Goal: Transaction & Acquisition: Purchase product/service

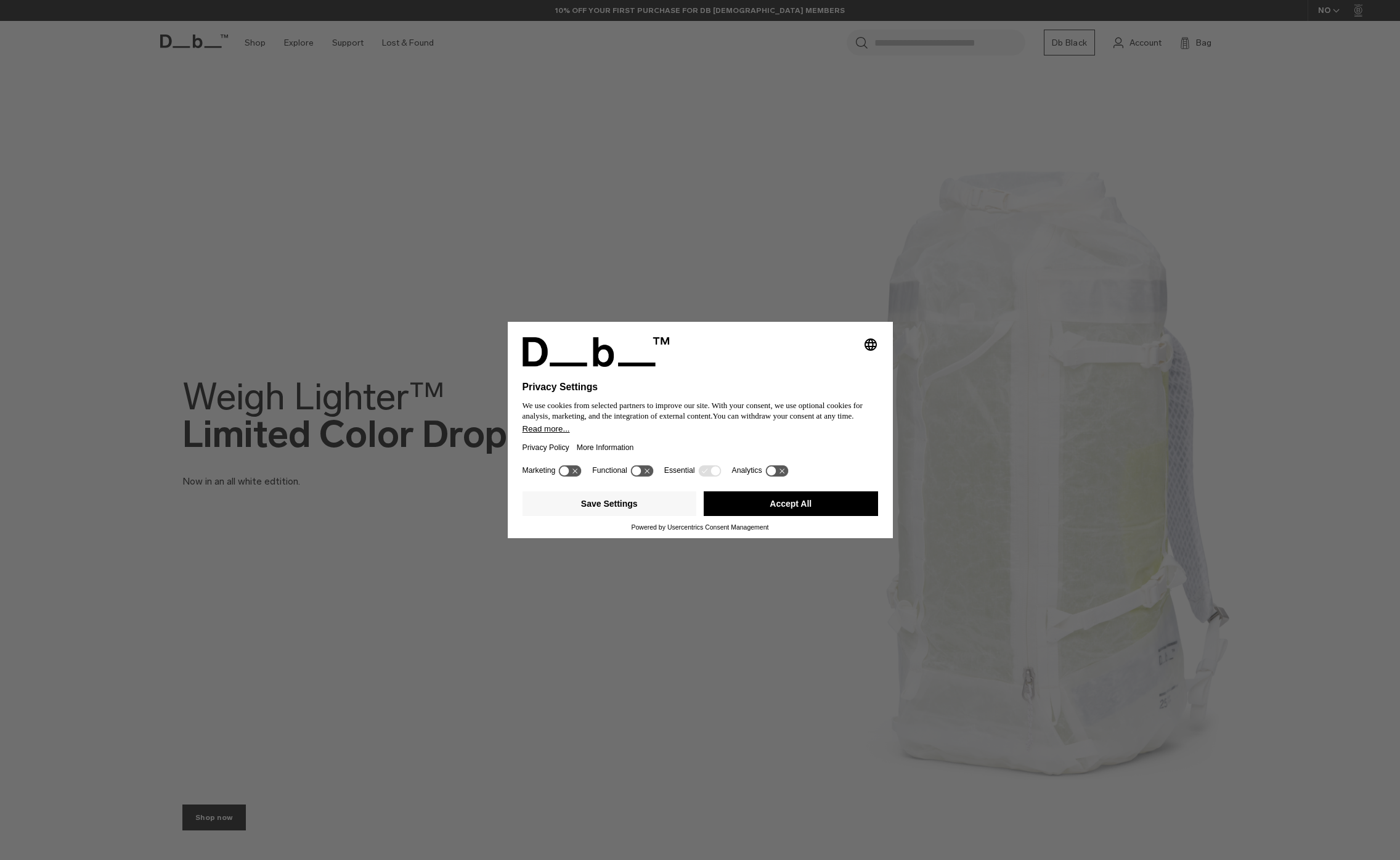
click at [833, 516] on button "Accept All" at bounding box center [790, 504] width 174 height 25
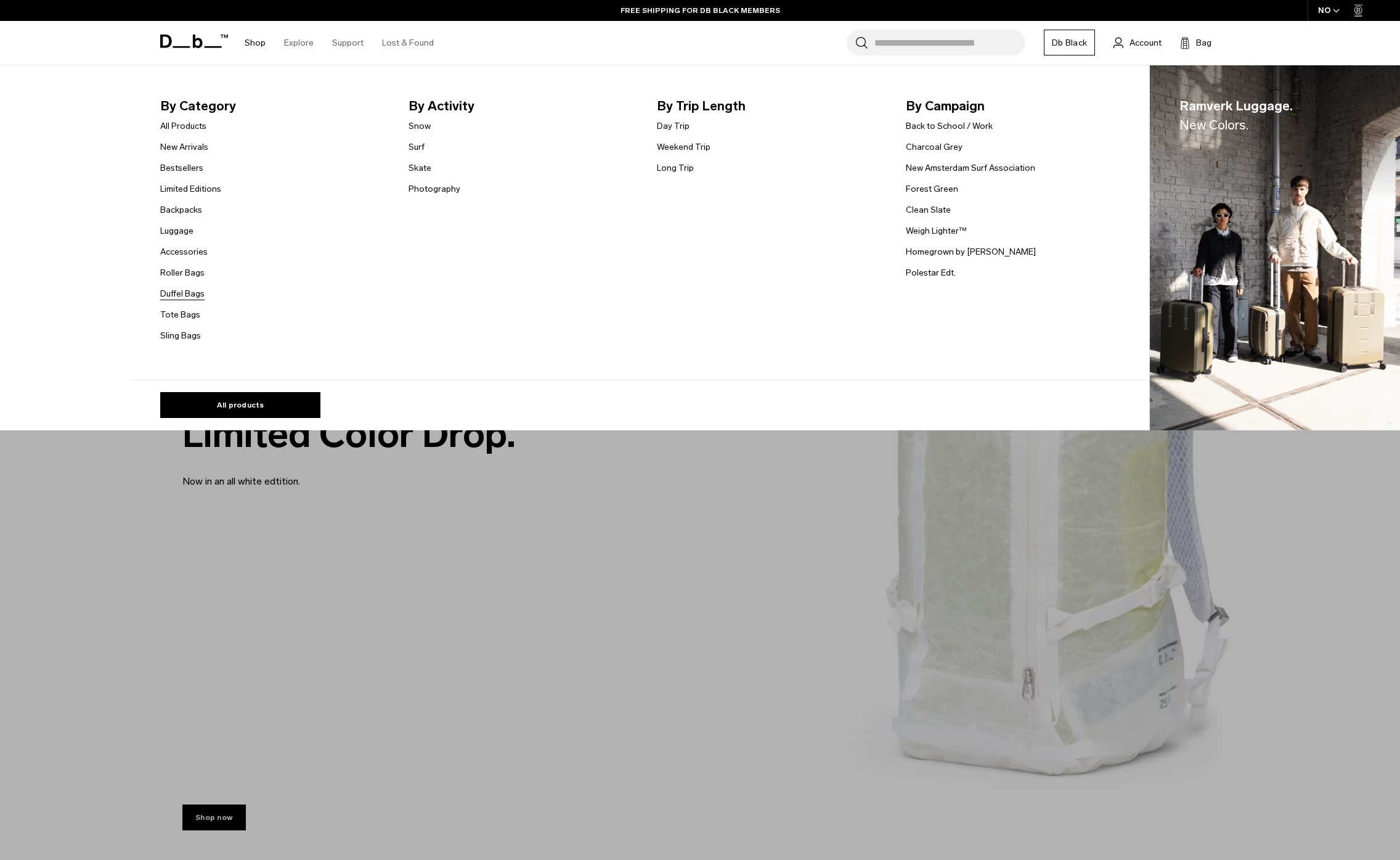
click at [178, 293] on link "Duffel Bags" at bounding box center [182, 294] width 44 height 13
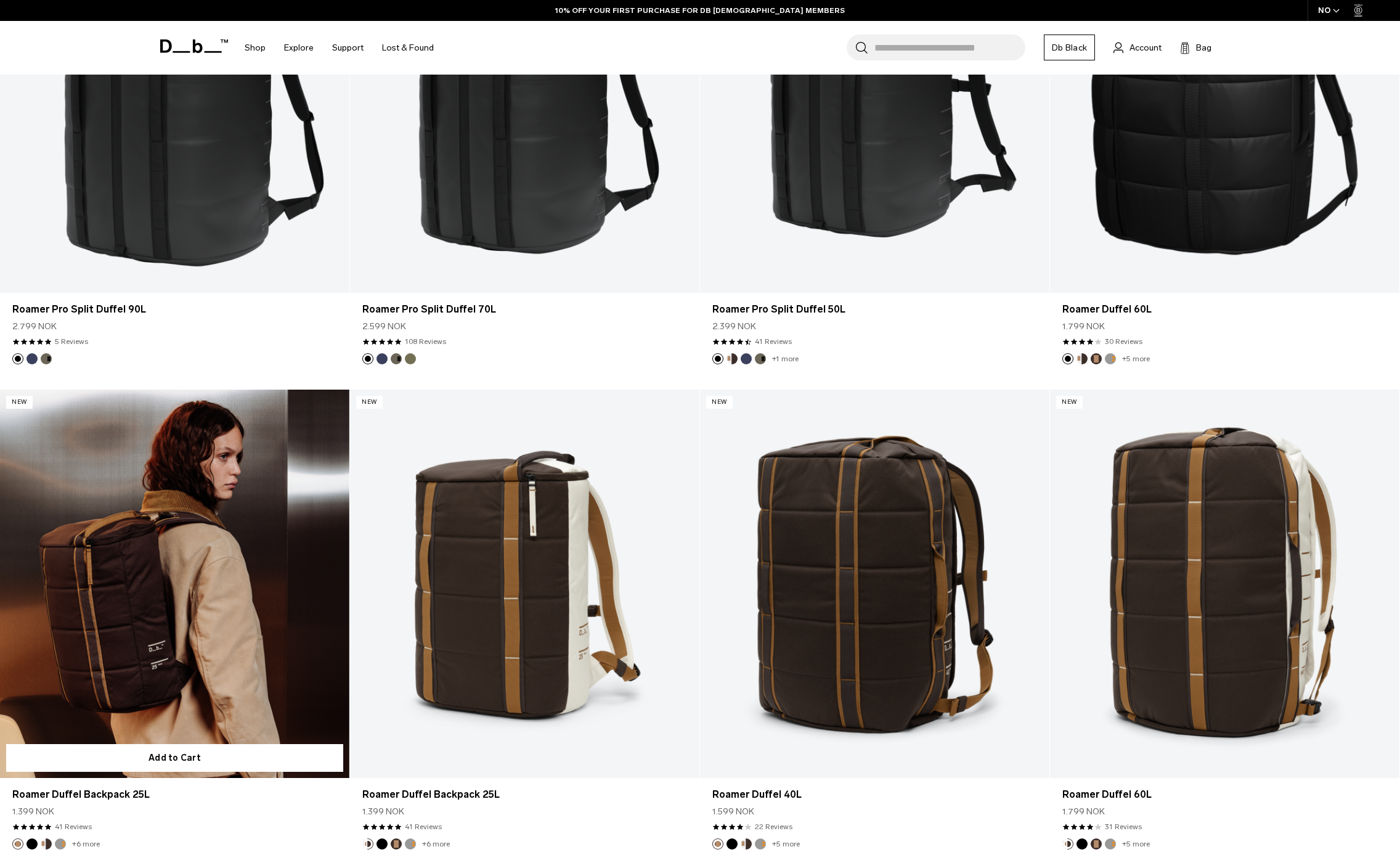
scroll to position [788, 0]
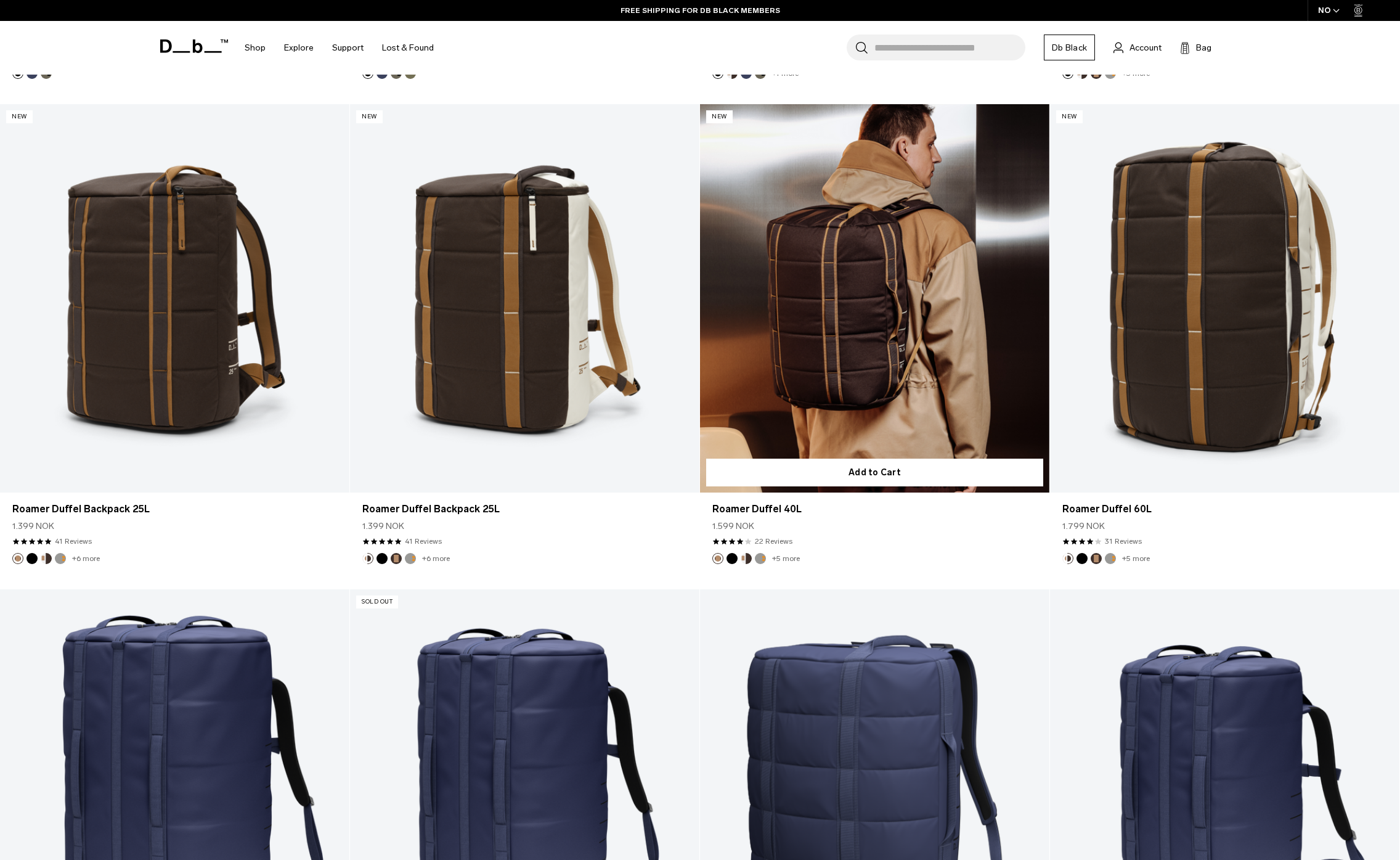
click at [851, 373] on link "Roamer Duffel 40L" at bounding box center [874, 298] width 349 height 388
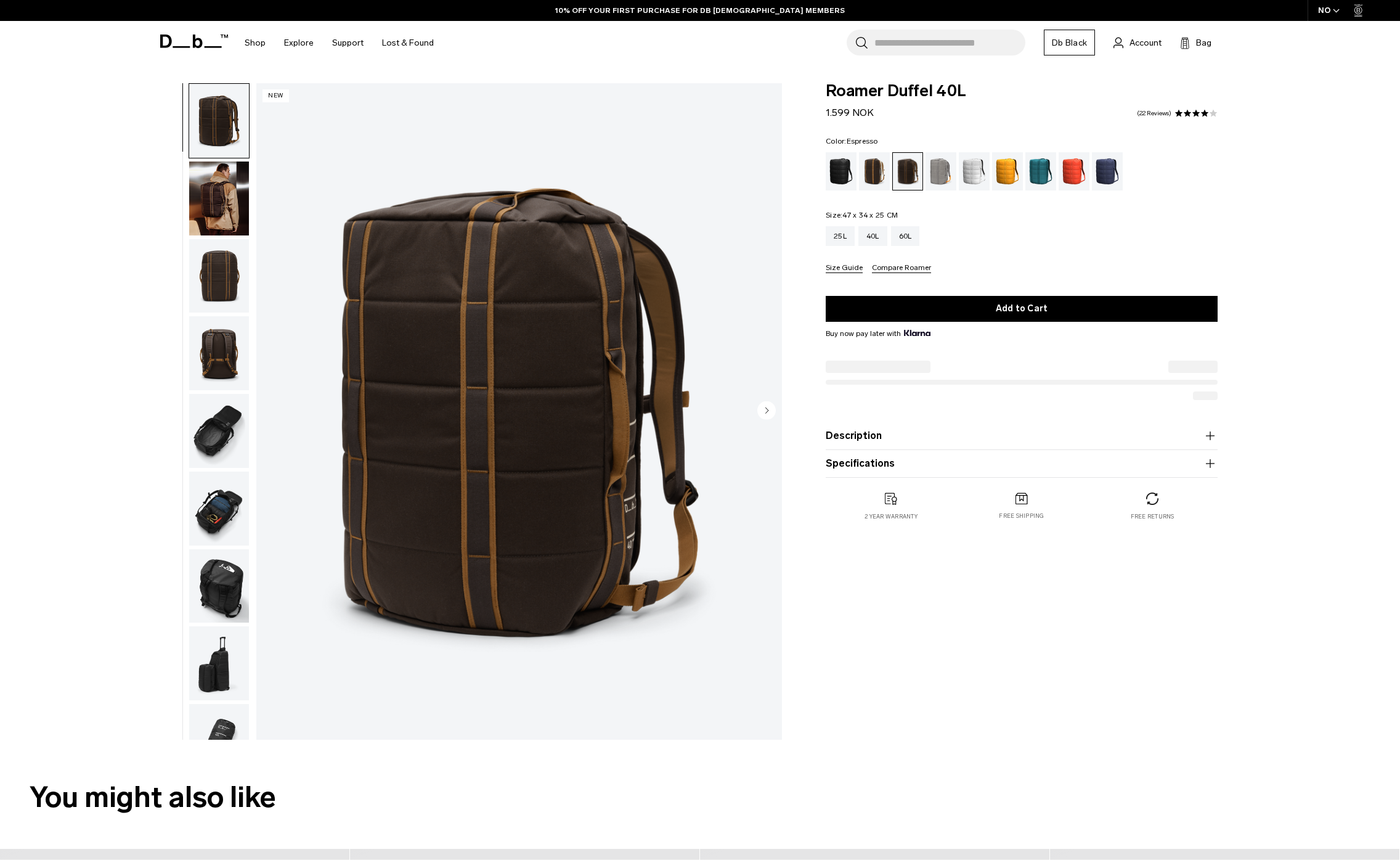
click at [216, 214] on img "button" at bounding box center [219, 198] width 60 height 74
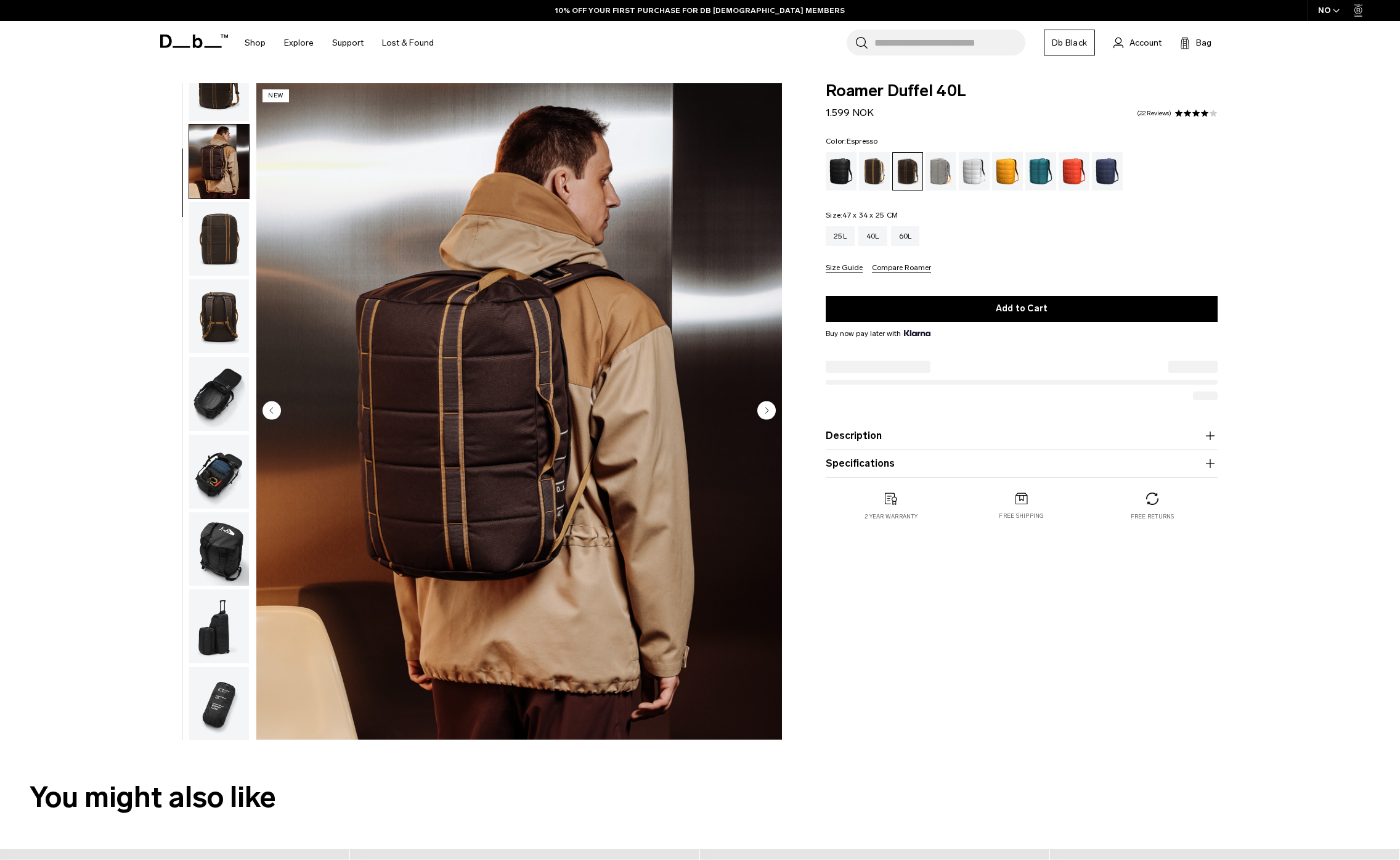
scroll to position [77, 0]
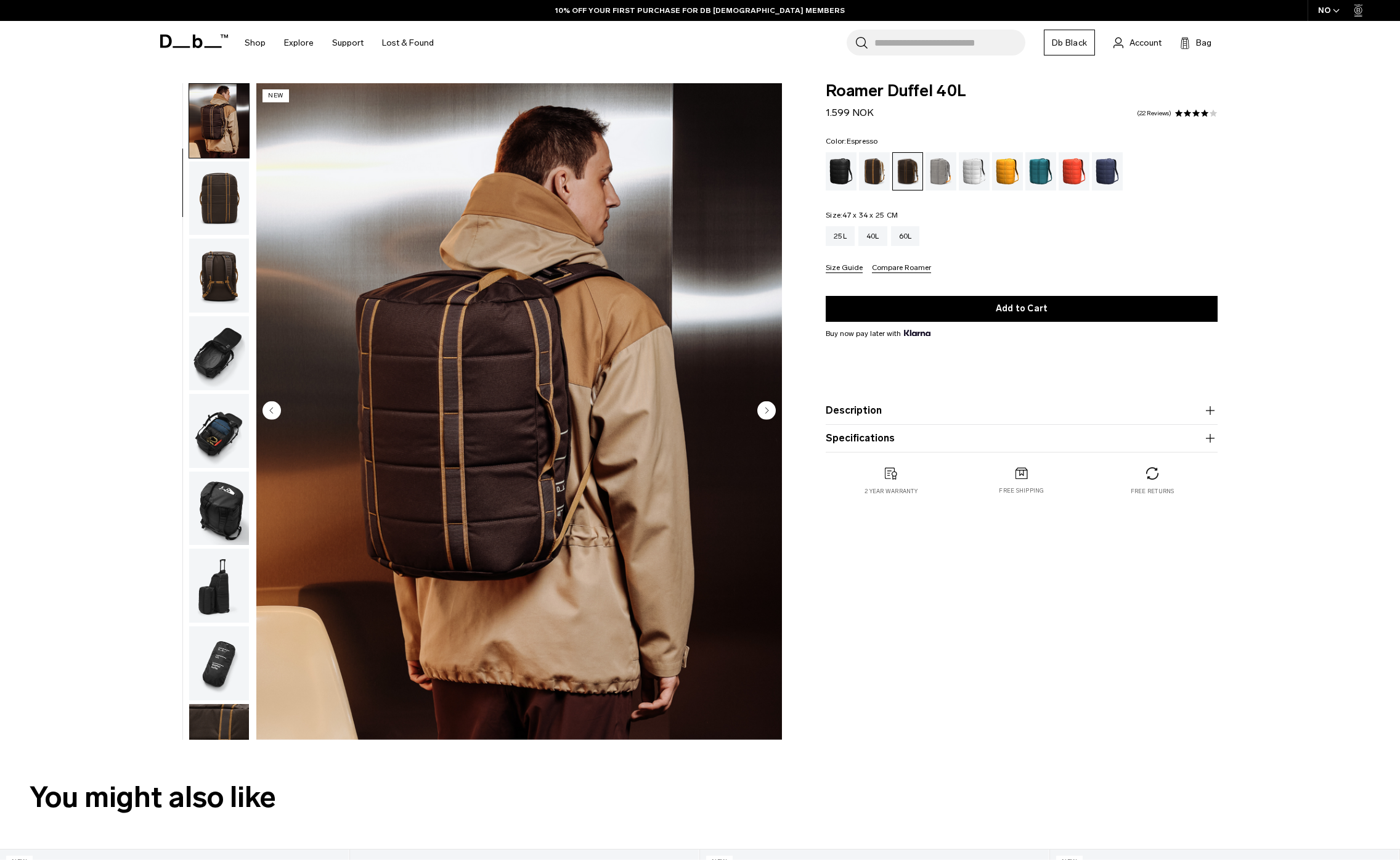
click at [216, 225] on img "button" at bounding box center [219, 198] width 60 height 74
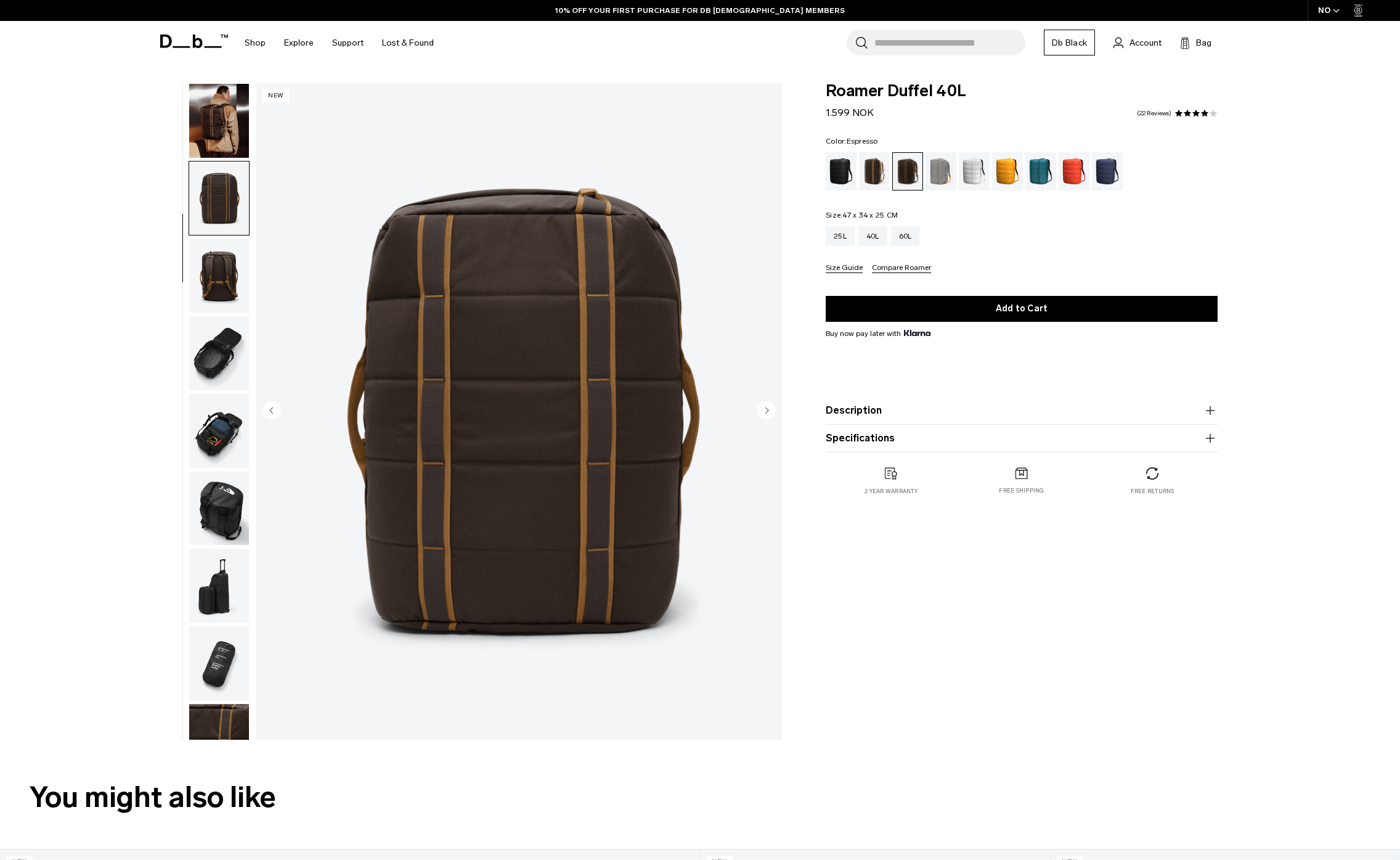
scroll to position [117, 0]
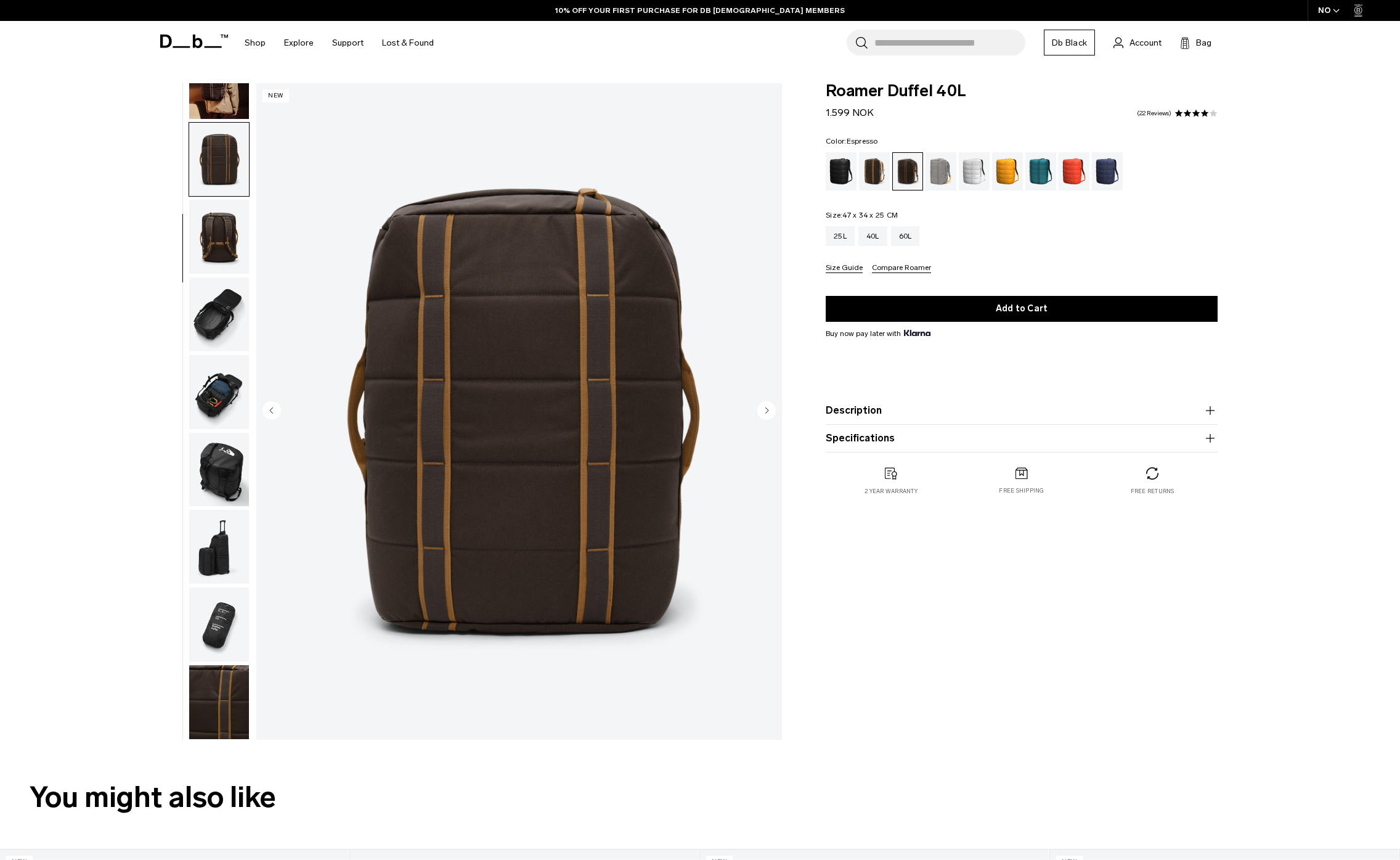
click at [216, 225] on img "button" at bounding box center [219, 236] width 60 height 74
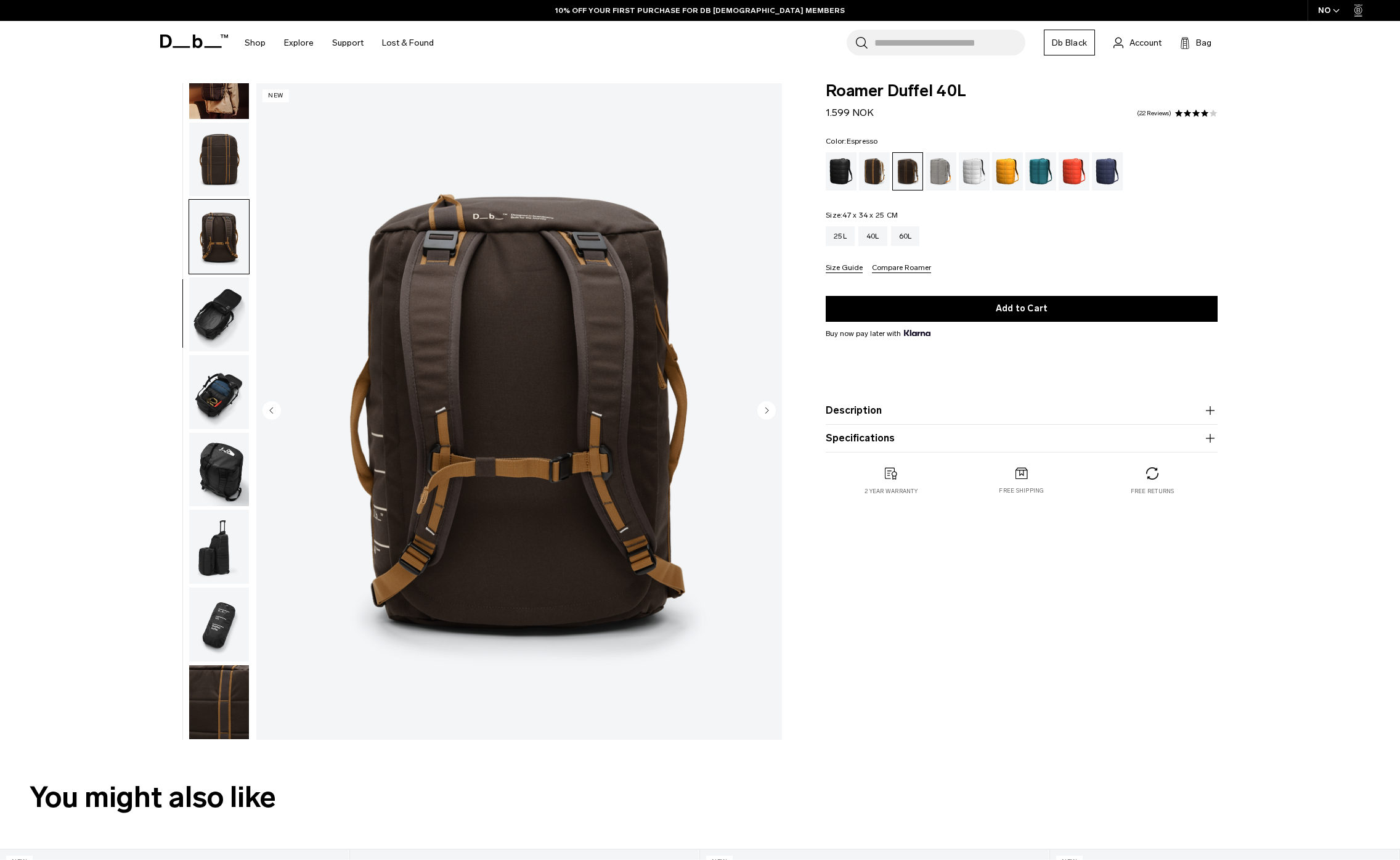
click at [214, 303] on img "button" at bounding box center [219, 314] width 60 height 74
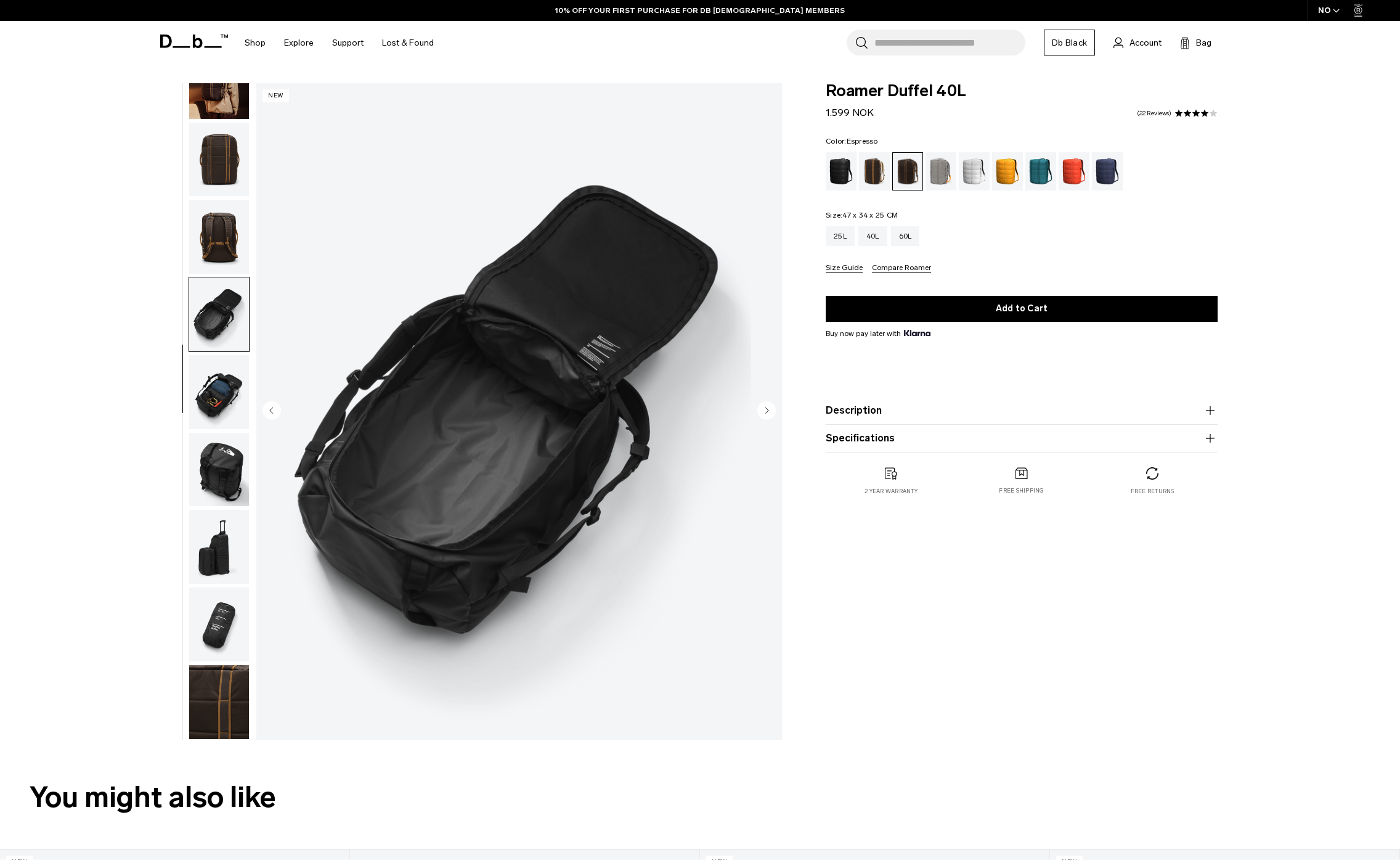
click at [210, 406] on img "button" at bounding box center [219, 392] width 60 height 74
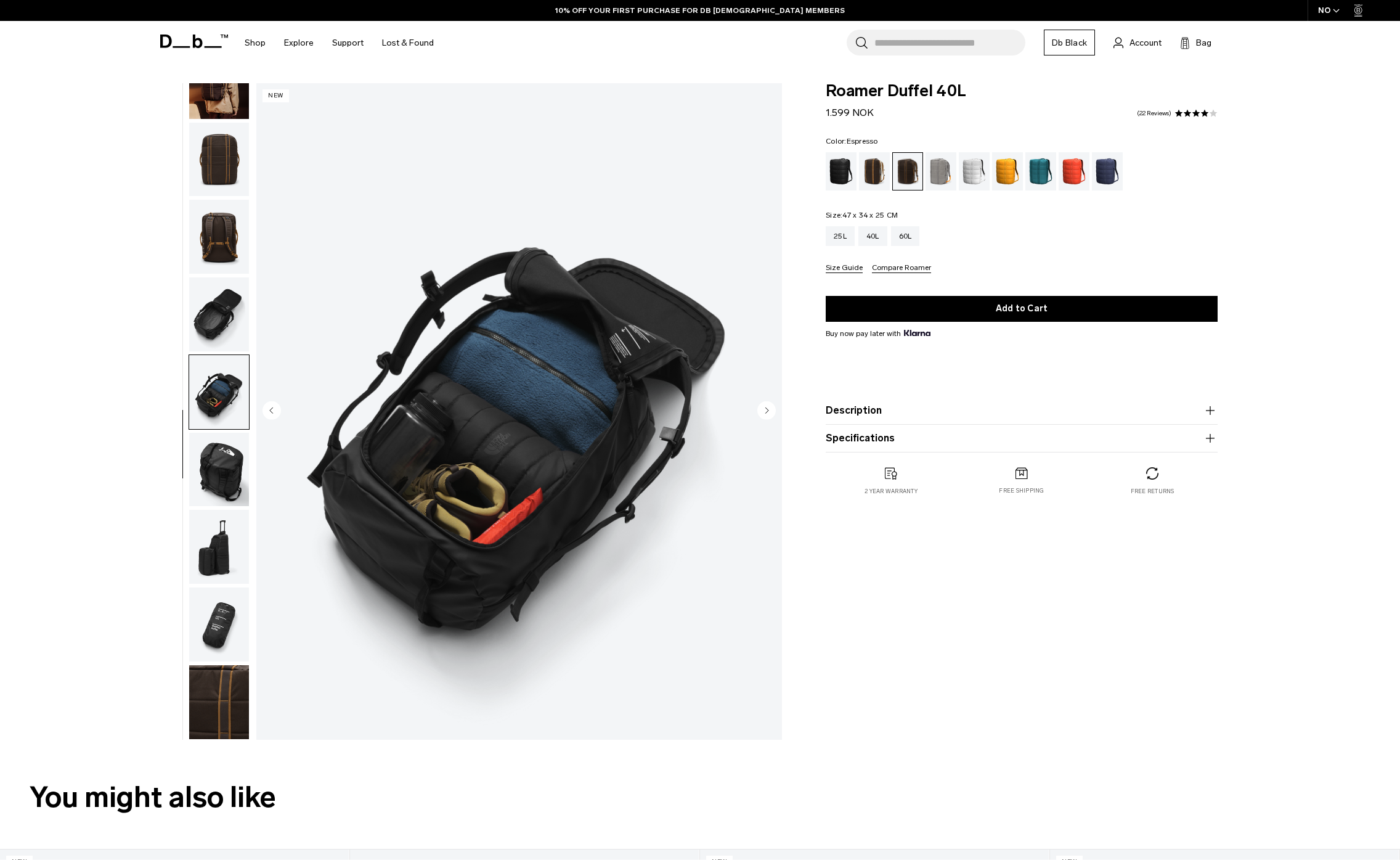
click at [214, 460] on img "button" at bounding box center [219, 469] width 60 height 74
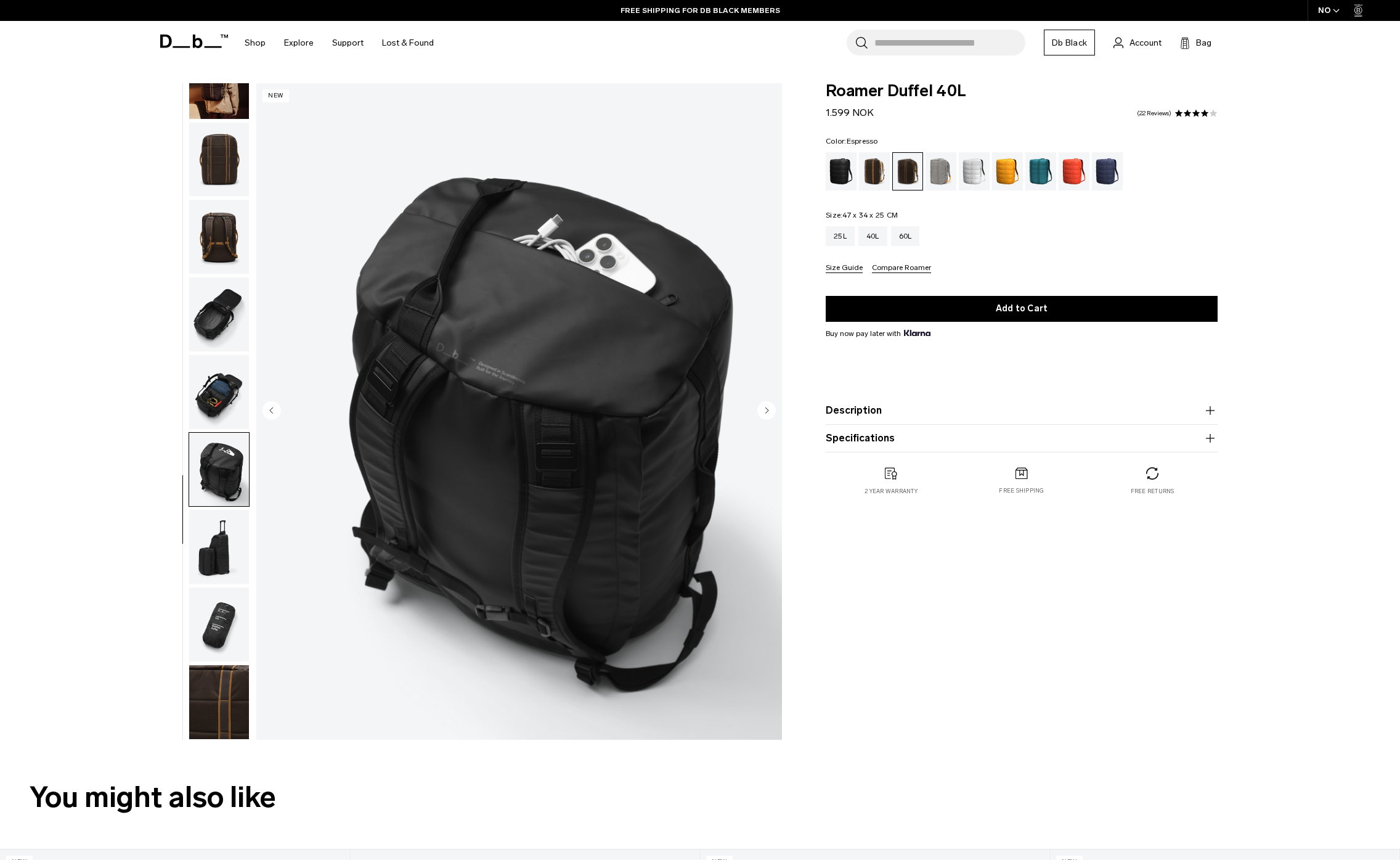
drag, startPoint x: 221, startPoint y: 550, endPoint x: 218, endPoint y: 558, distance: 8.5
click at [221, 550] on img "button" at bounding box center [219, 546] width 60 height 74
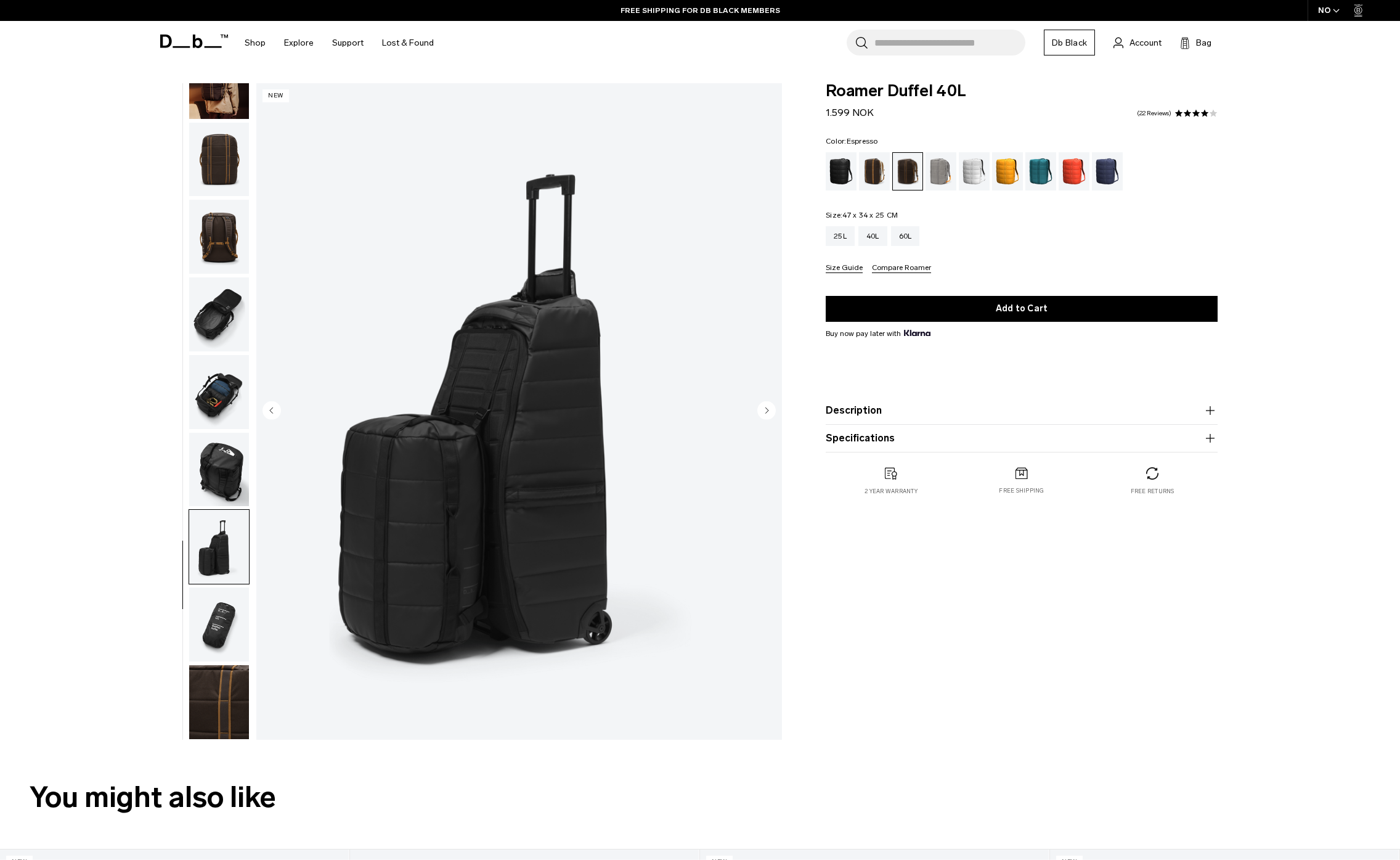
click at [214, 619] on img "button" at bounding box center [219, 624] width 60 height 74
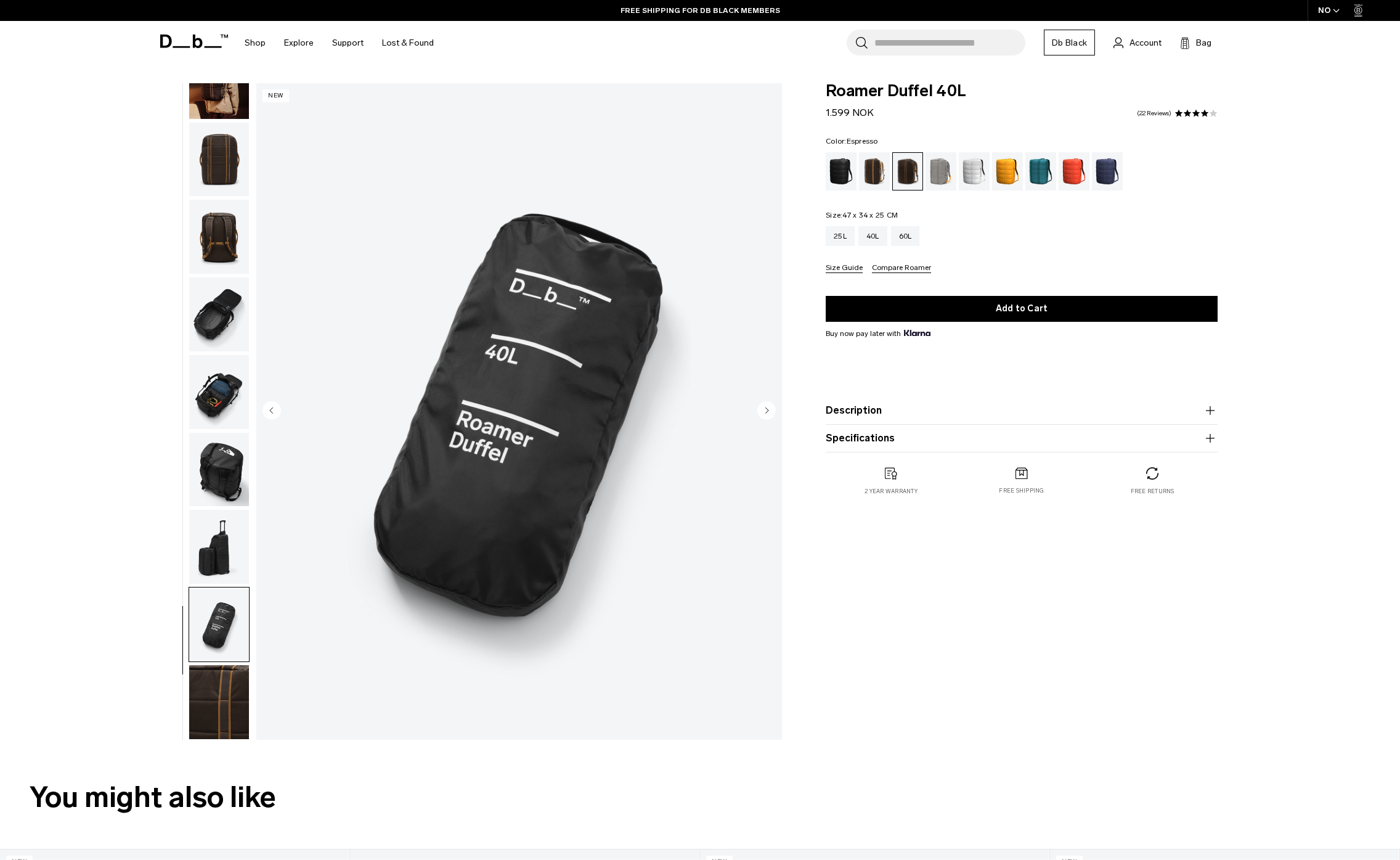
click at [220, 693] on img "button" at bounding box center [219, 702] width 60 height 74
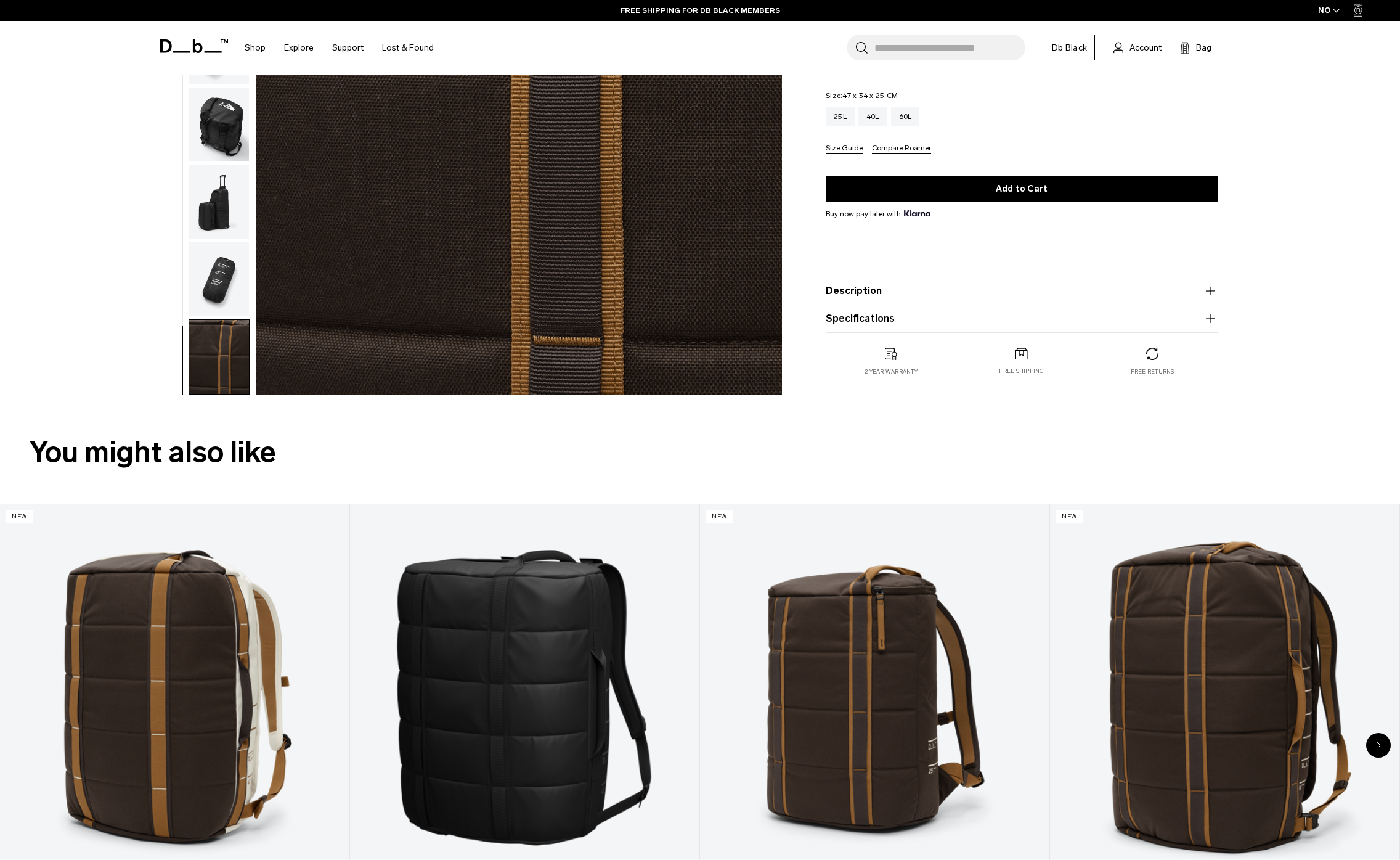
scroll to position [0, 0]
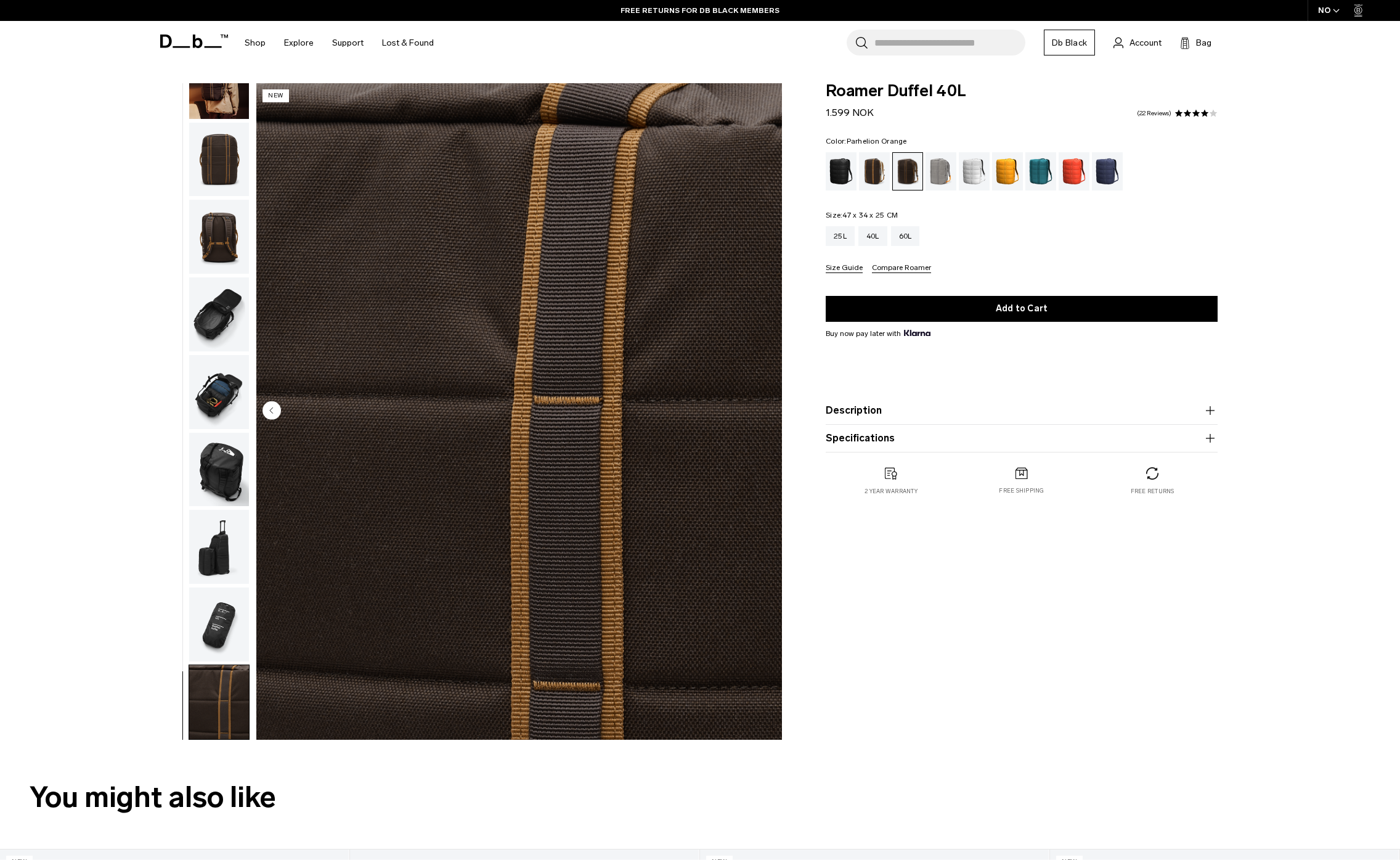
click at [1008, 174] on div "Parhelion Orange" at bounding box center [1008, 171] width 31 height 38
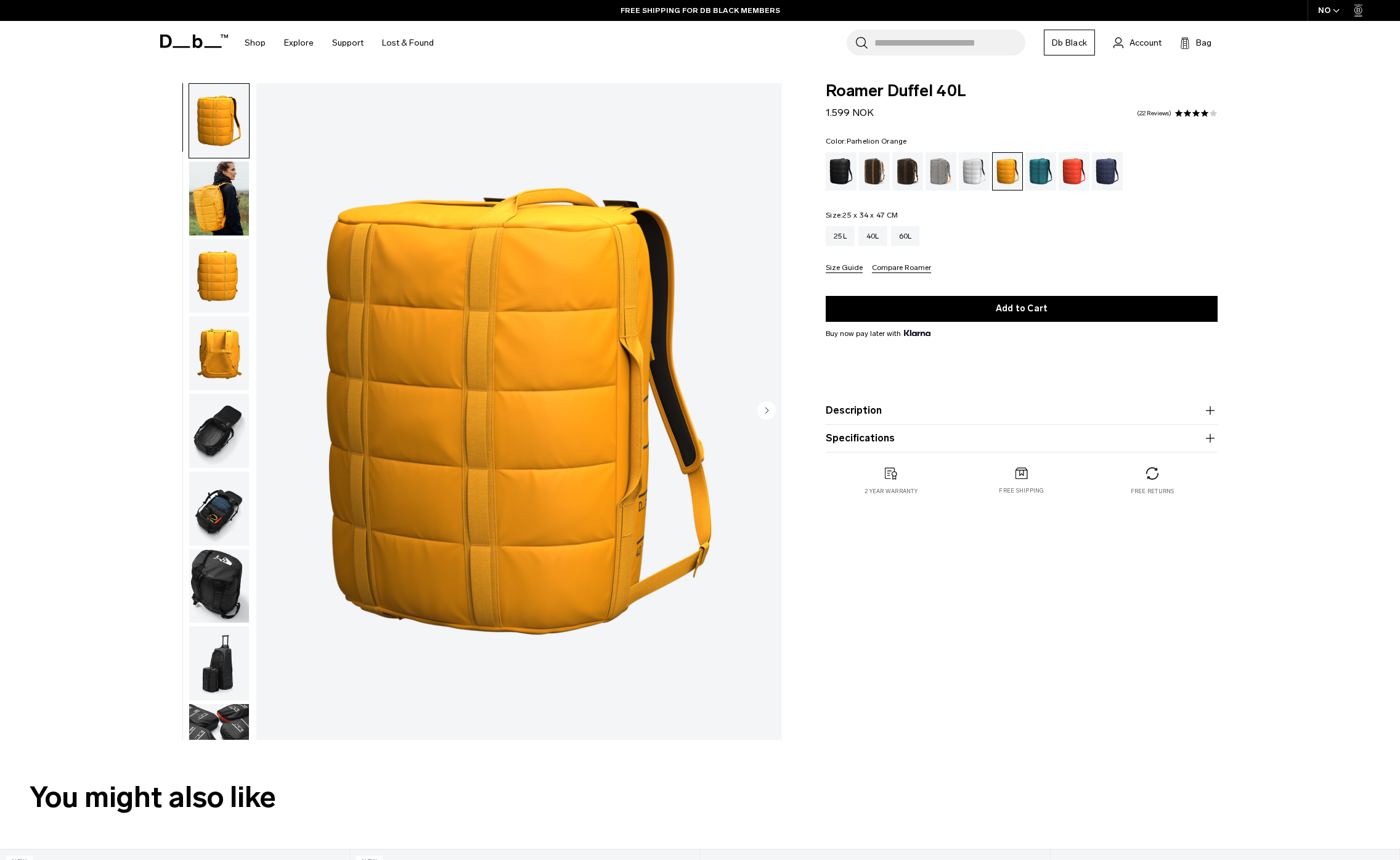
click at [99, 281] on div "**********" at bounding box center [700, 414] width 1400 height 662
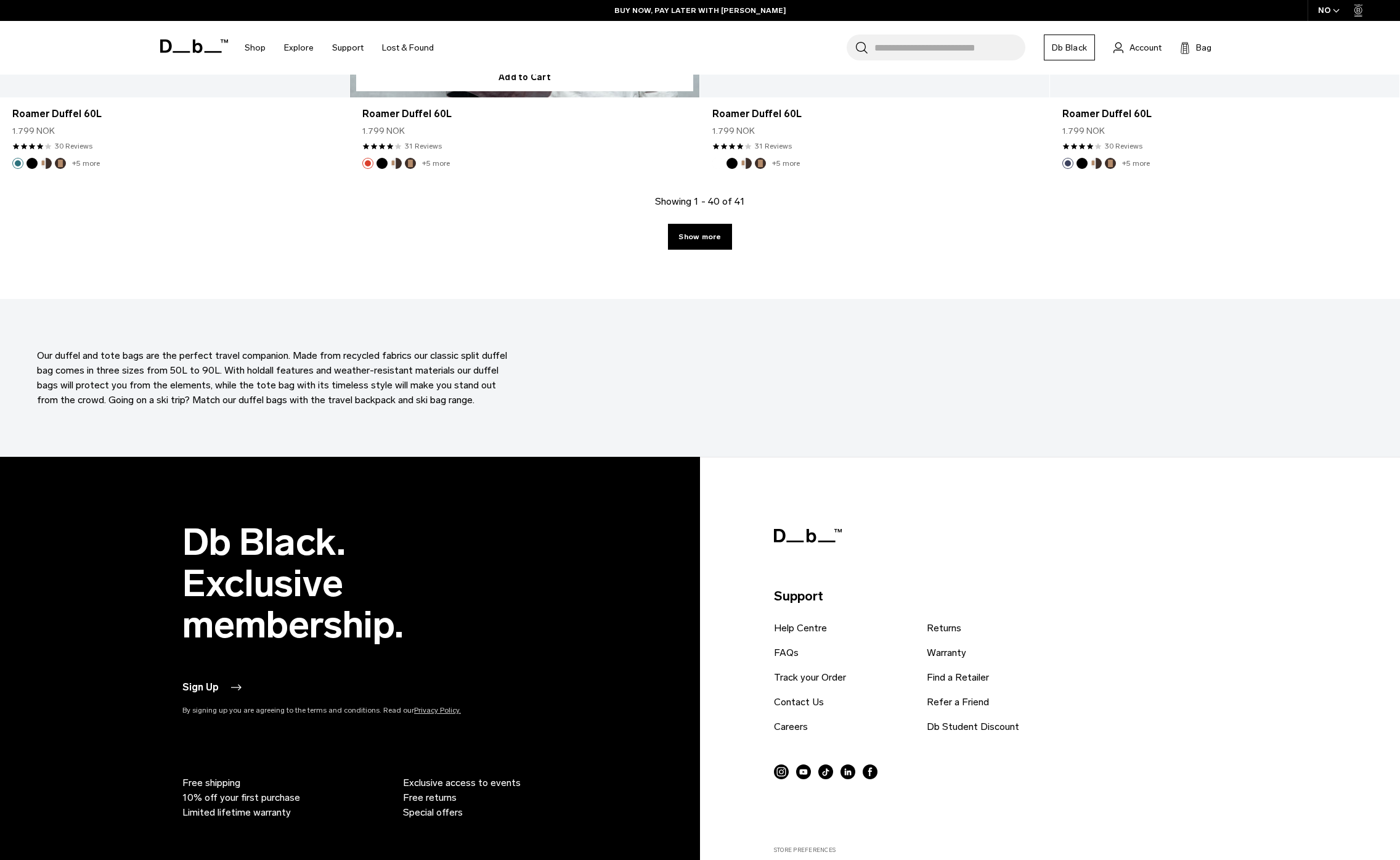
scroll to position [4774, 0]
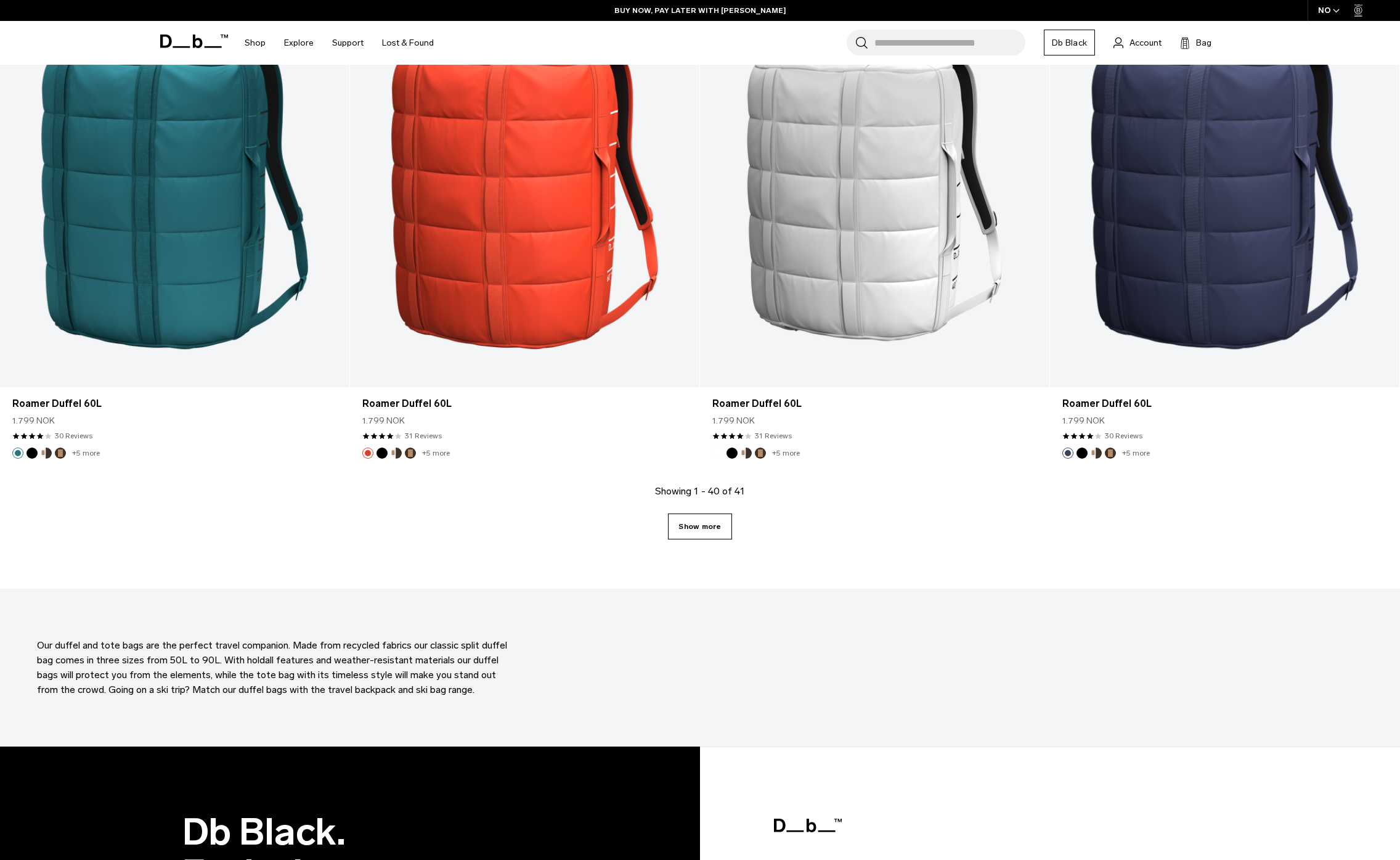
click at [682, 527] on link "Show more" at bounding box center [699, 526] width 63 height 26
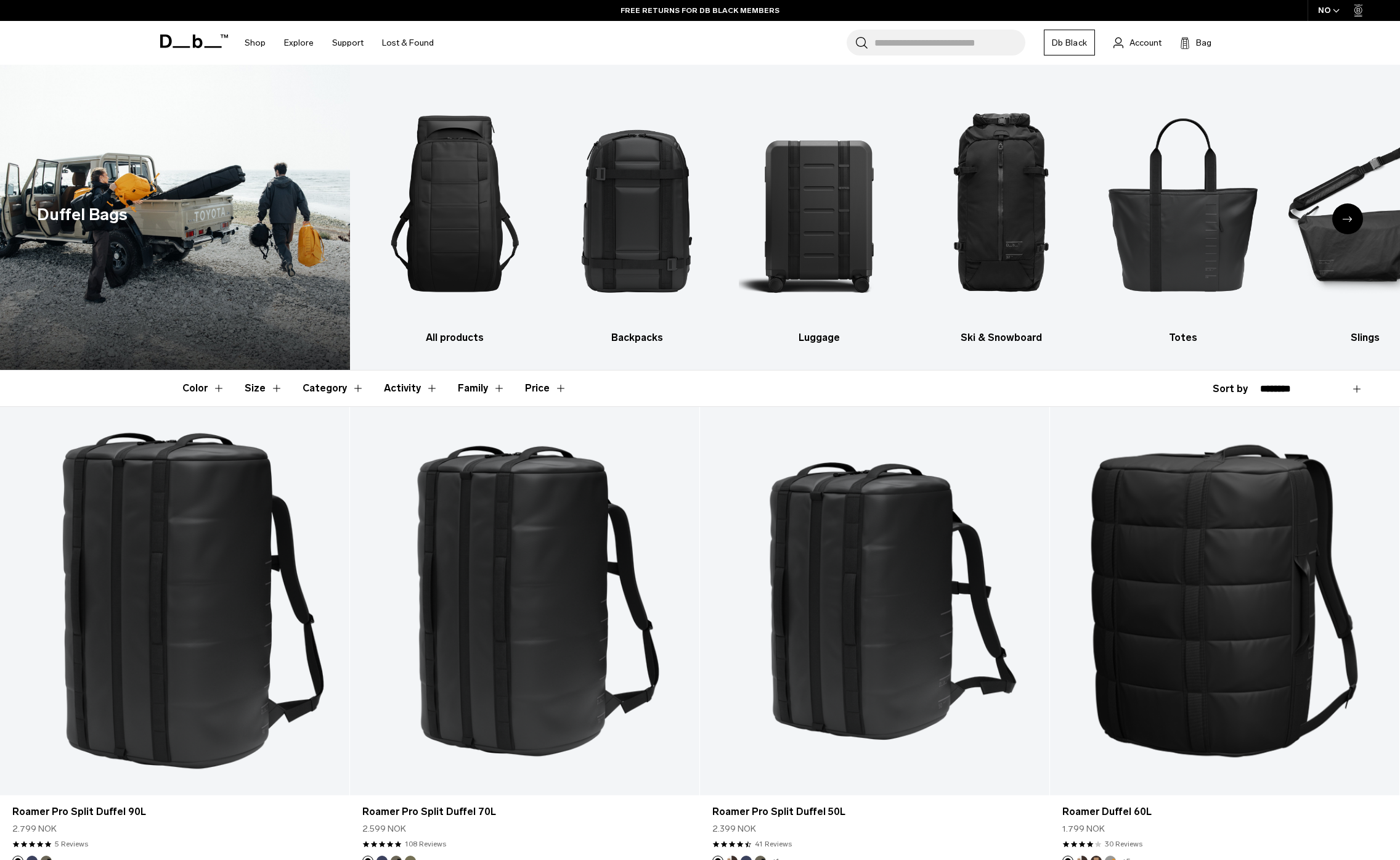
click at [1343, 215] on div "Next slide" at bounding box center [1348, 219] width 31 height 31
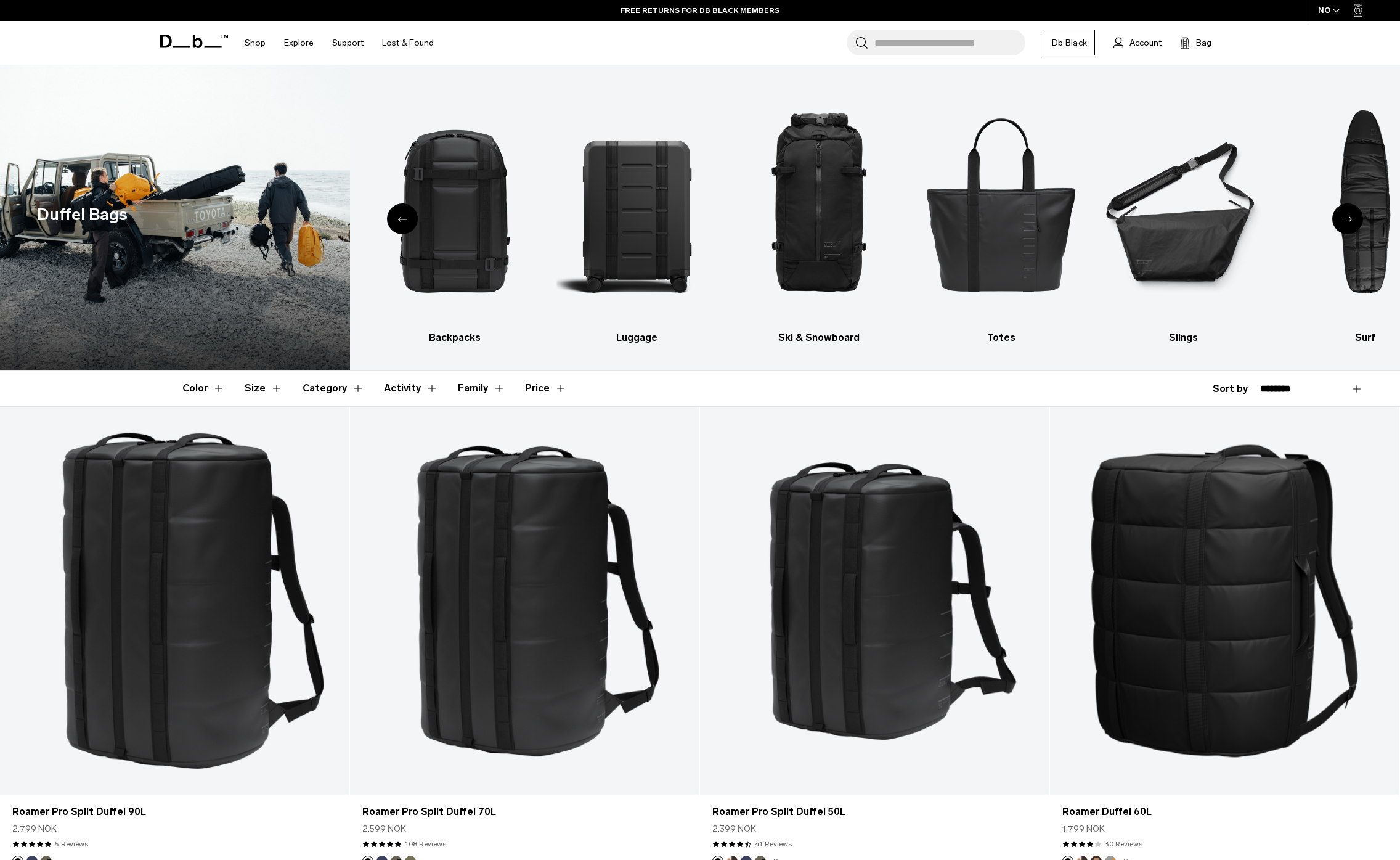
click at [1348, 220] on icon "Next slide" at bounding box center [1348, 220] width 10 height 6
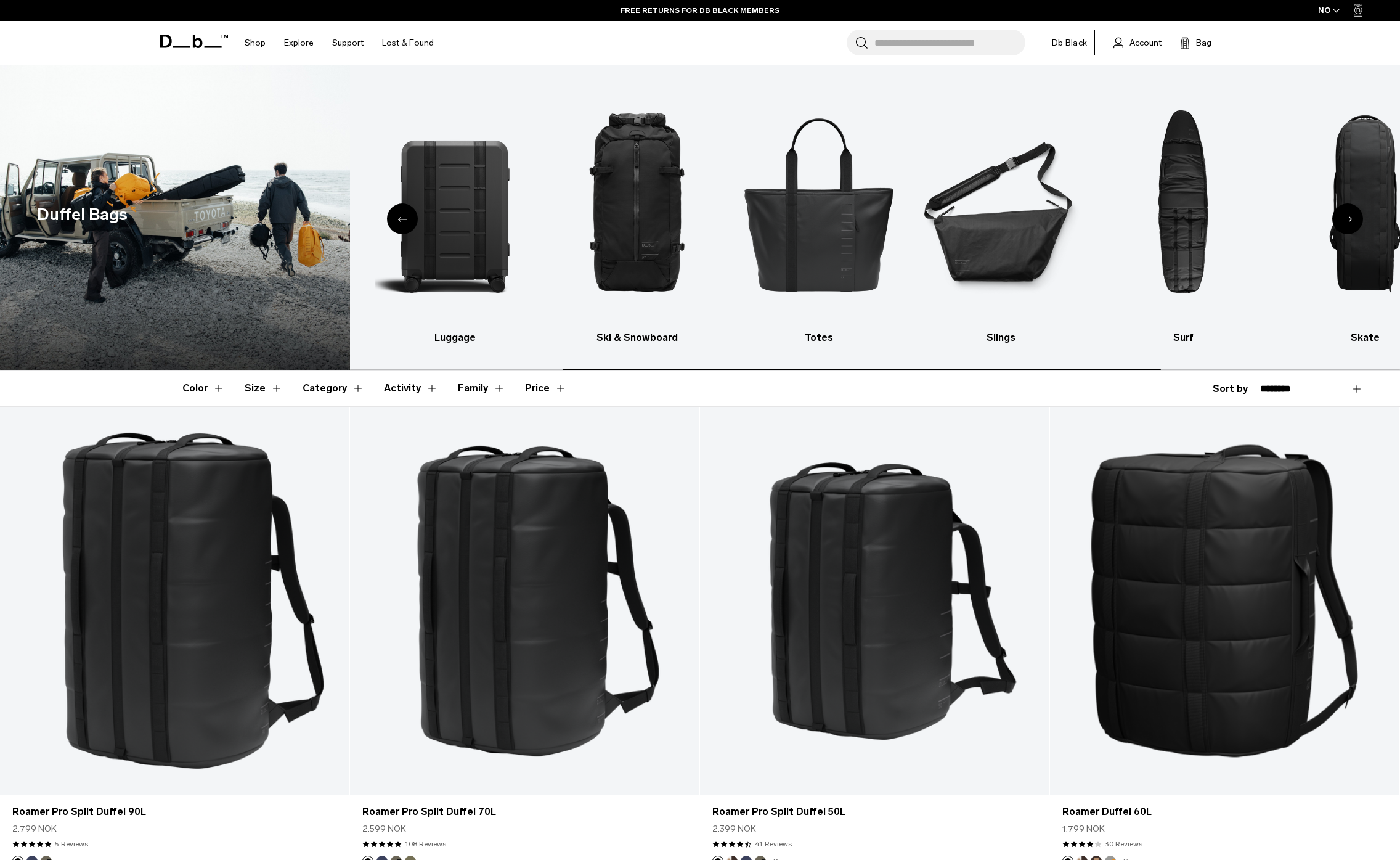
click at [1351, 219] on icon "Next slide" at bounding box center [1348, 220] width 10 height 6
